Goal: Transaction & Acquisition: Download file/media

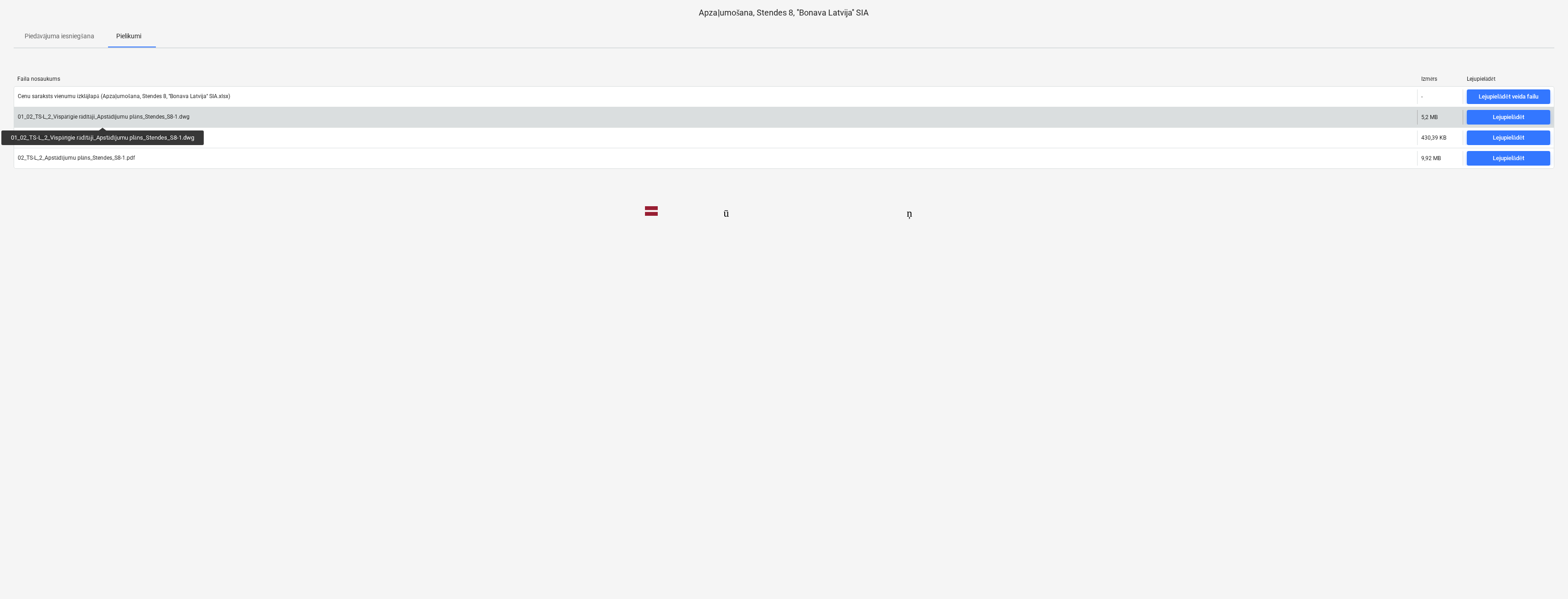
click at [105, 119] on font "01_02_TS-L_2_Vispārīgie rādītāji_Apstādījumu plāns_Stendes_S8-1.dwg" at bounding box center [104, 117] width 172 height 6
click at [1501, 117] on font "Lejupielādēt" at bounding box center [1509, 117] width 31 height 7
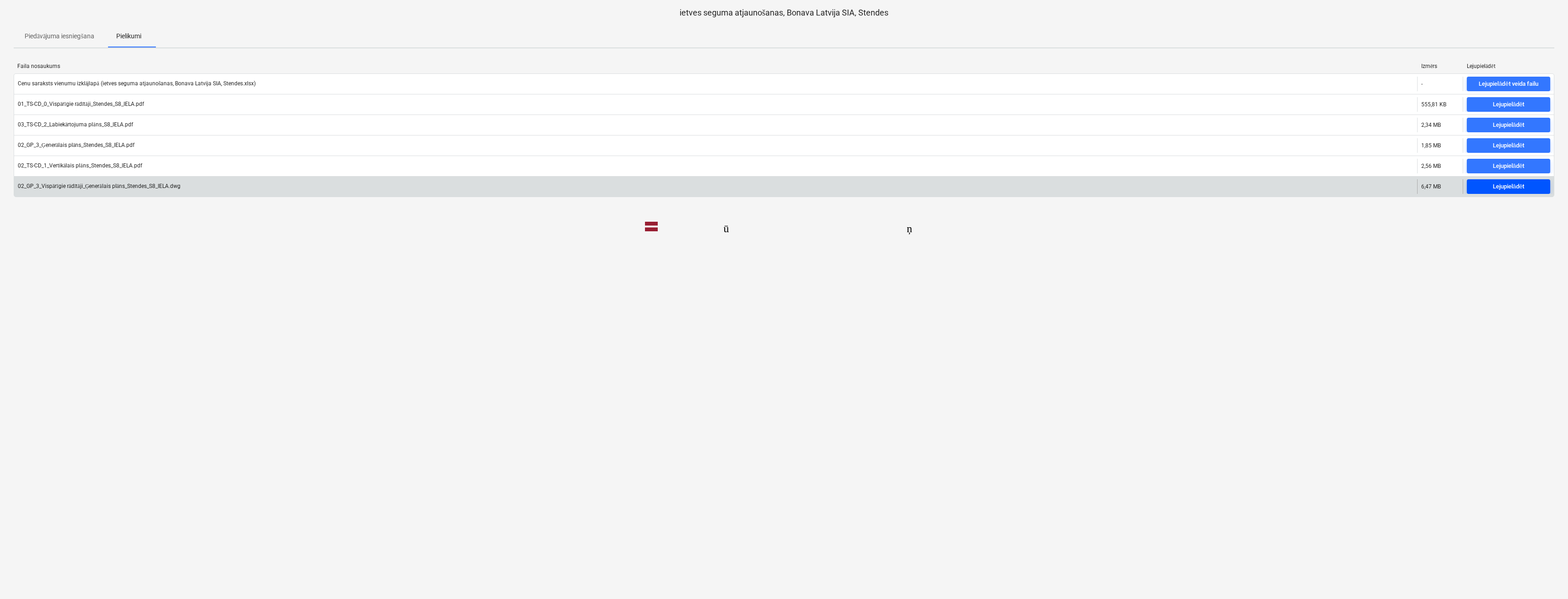
click at [1494, 187] on font "Lejupielādēt" at bounding box center [1509, 187] width 31 height 7
